Goal: Task Accomplishment & Management: Manage account settings

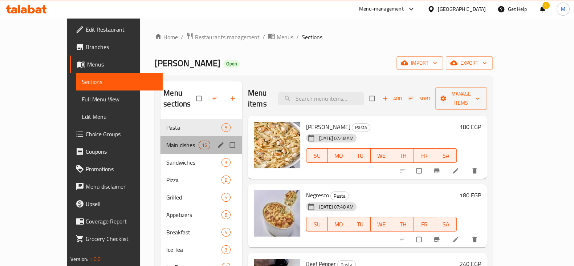
click at [160, 136] on div "Main dishes 15" at bounding box center [201, 144] width 82 height 17
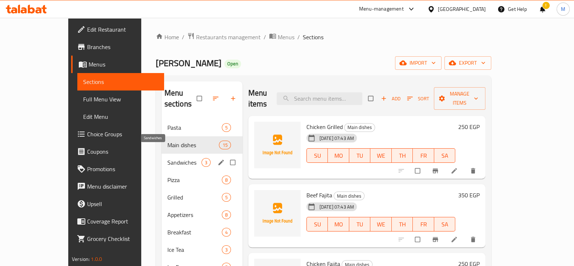
click at [167, 158] on span "Sandwiches" at bounding box center [184, 162] width 34 height 9
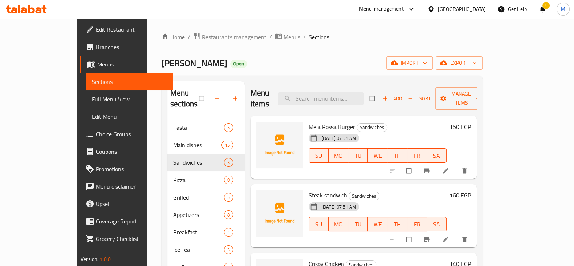
click at [308, 121] on span "Mela Rossa Burger" at bounding box center [331, 126] width 46 height 11
copy h6 "Mela Rossa Burger"
click at [314, 189] on span "Steak sandwich" at bounding box center [327, 194] width 38 height 11
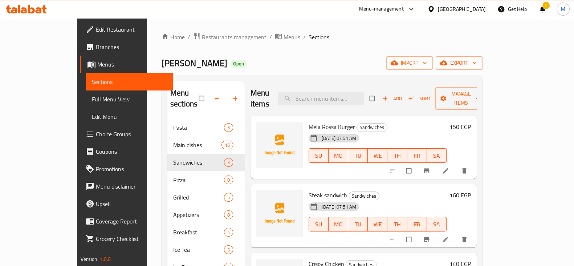
click at [314, 189] on span "Steak sandwich" at bounding box center [327, 194] width 38 height 11
copy h6 "Steak sandwich"
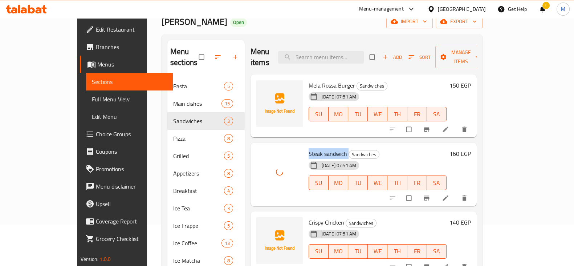
scroll to position [45, 0]
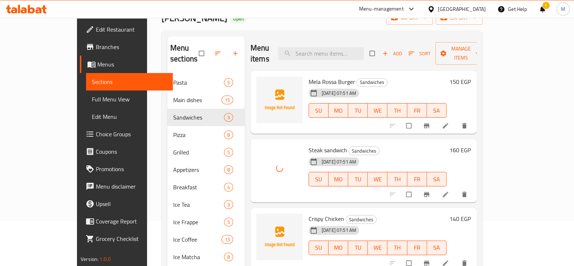
click at [308, 213] on span "Crispy Chicken" at bounding box center [326, 218] width 36 height 11
copy h6 "Crispy Chicken"
